Goal: Transaction & Acquisition: Purchase product/service

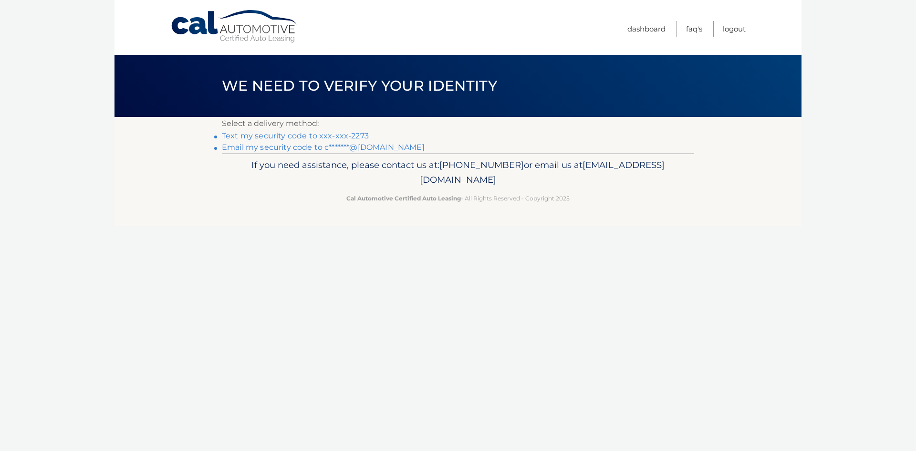
click at [273, 138] on link "Text my security code to xxx-xxx-2273" at bounding box center [295, 135] width 147 height 9
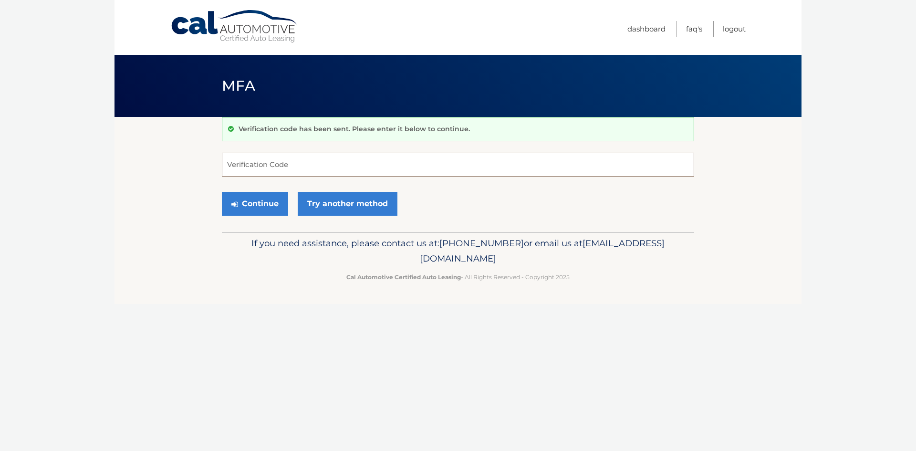
click at [284, 158] on input "Verification Code" at bounding box center [458, 165] width 472 height 24
type input "449265"
click at [256, 202] on button "Continue" at bounding box center [255, 204] width 66 height 24
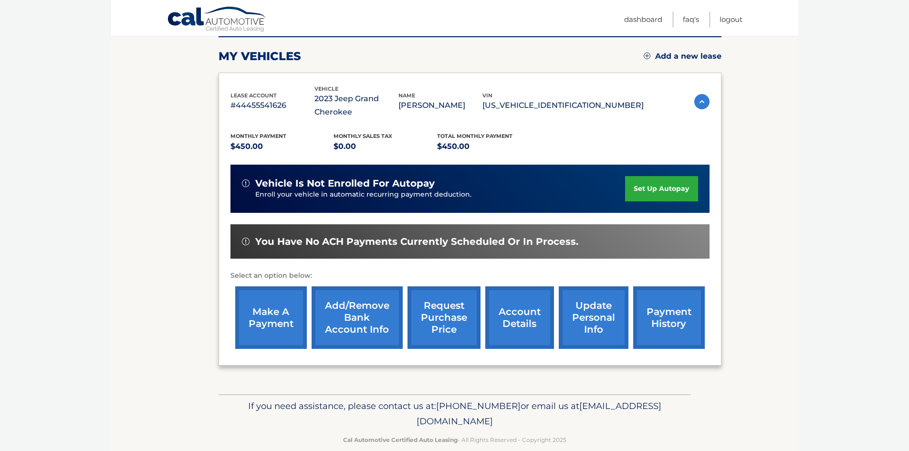
scroll to position [141, 0]
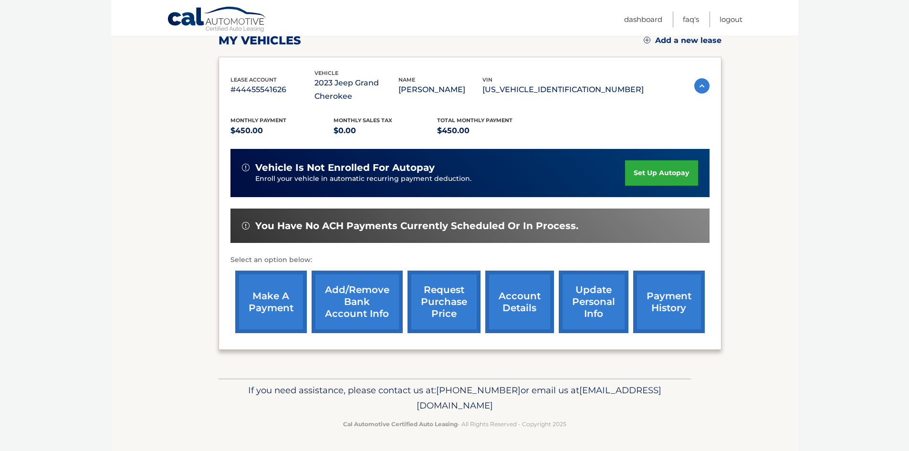
click at [674, 317] on link "payment history" at bounding box center [669, 302] width 72 height 62
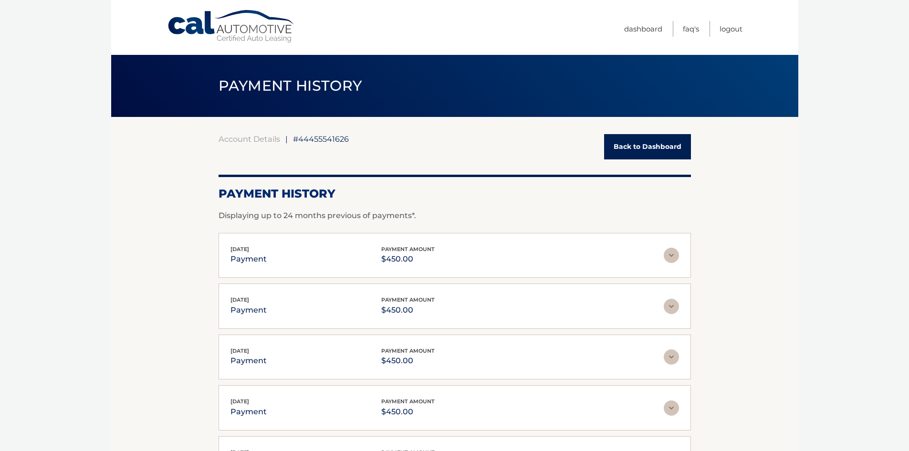
click at [620, 144] on link "Back to Dashboard" at bounding box center [647, 146] width 87 height 25
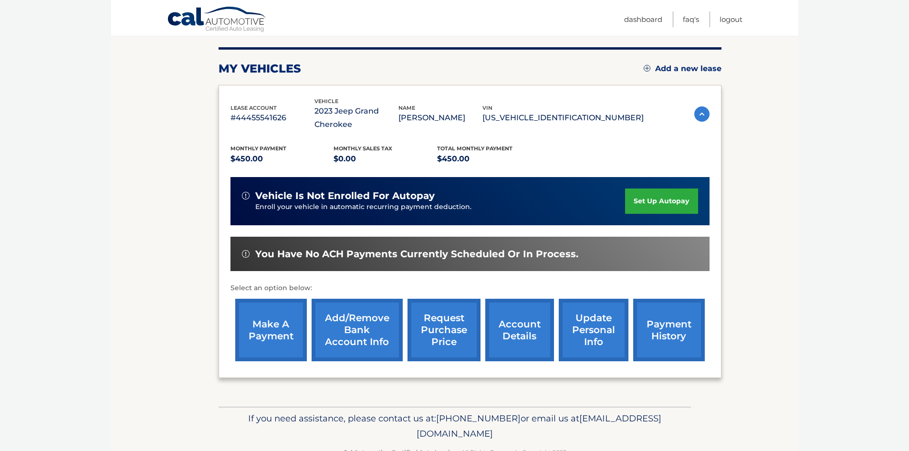
scroll to position [141, 0]
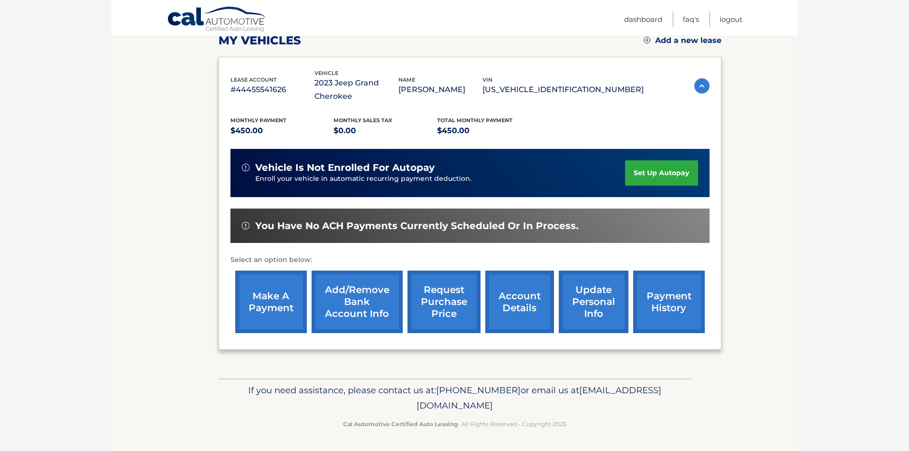
click at [294, 293] on link "make a payment" at bounding box center [271, 302] width 72 height 62
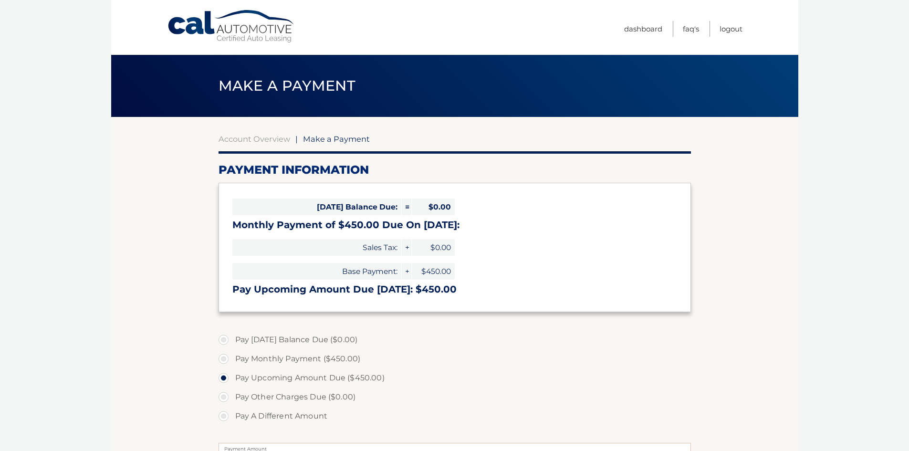
select select "NjQ3ZjdhNGEtZDg4Mi00YmMxLWE1ZGMtMmIwOGI5MDUzNGU1"
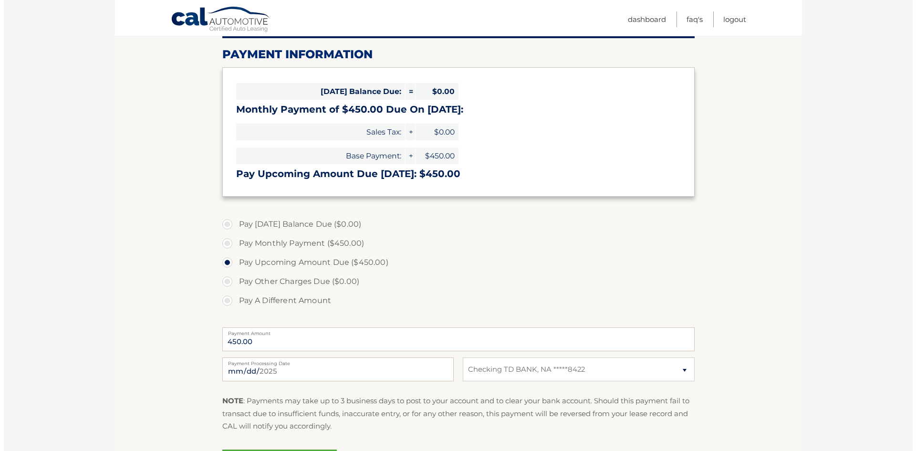
scroll to position [191, 0]
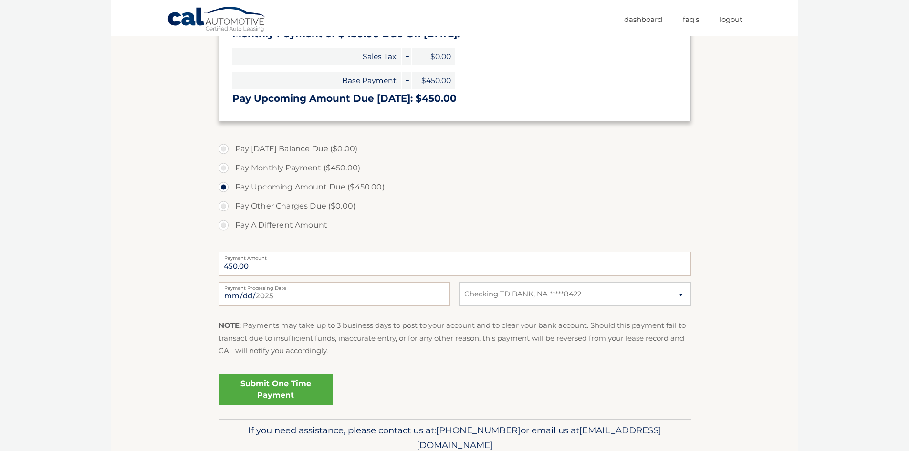
click at [262, 396] on link "Submit One Time Payment" at bounding box center [276, 389] width 115 height 31
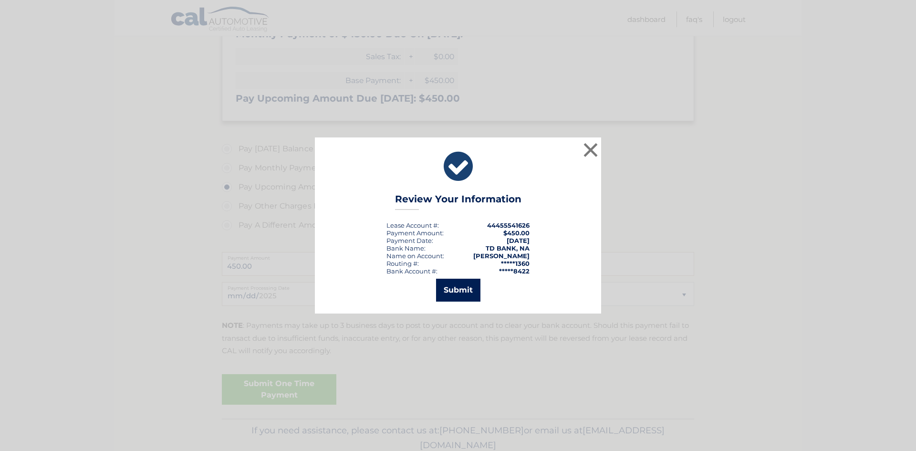
click at [443, 290] on button "Submit" at bounding box center [458, 290] width 44 height 23
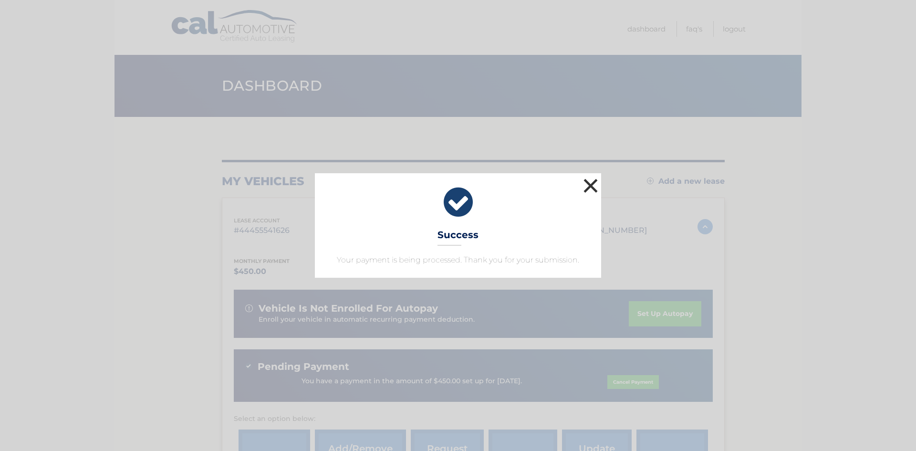
click at [591, 187] on button "×" at bounding box center [590, 185] width 19 height 19
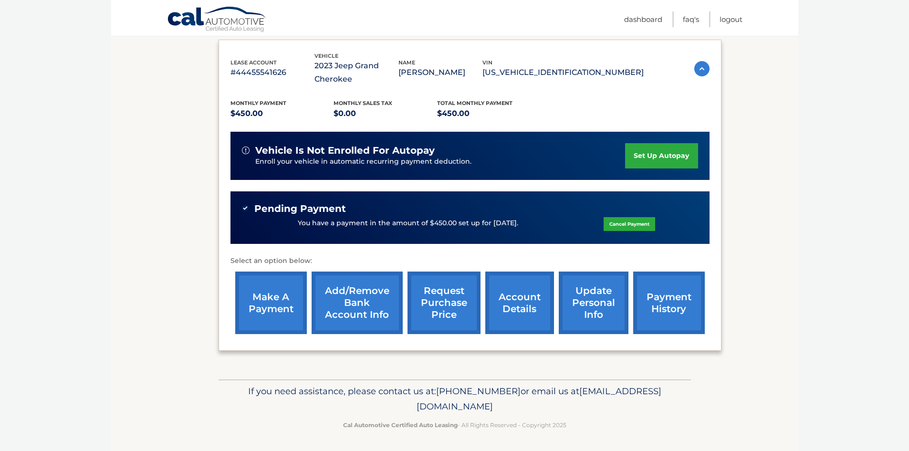
scroll to position [159, 0]
